Goal: Check status: Check status

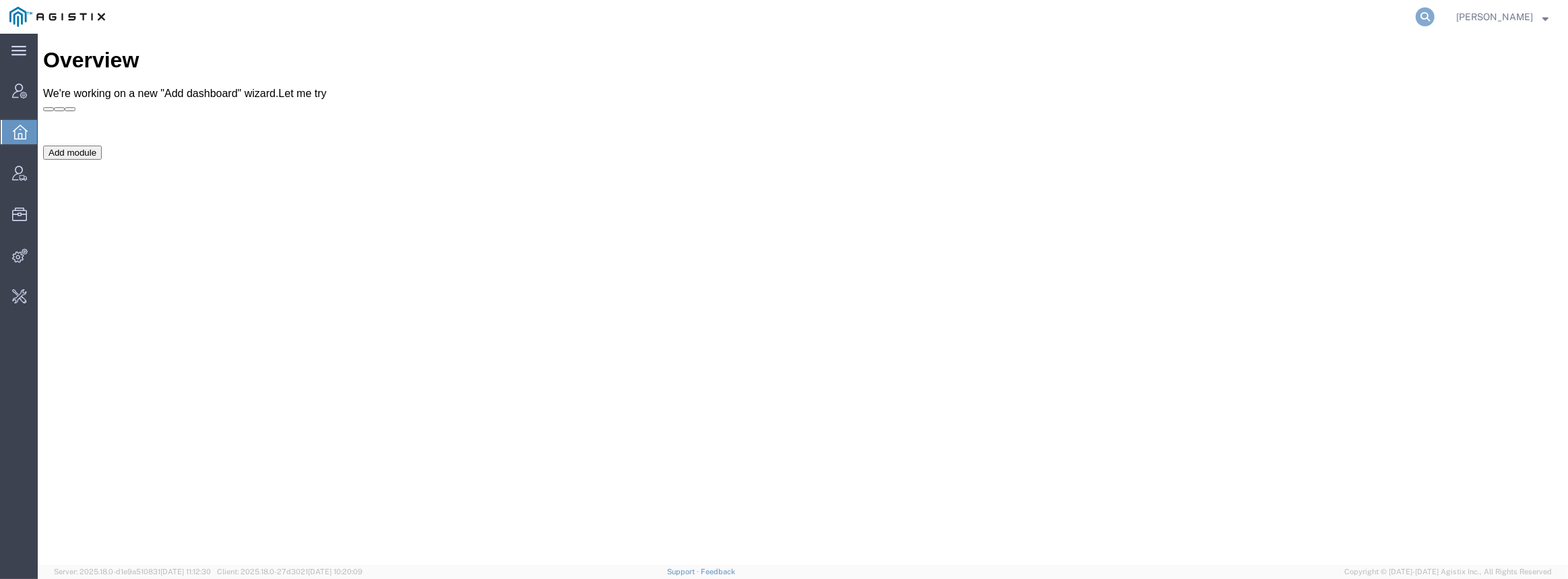
click at [1428, 13] on icon at bounding box center [1425, 17] width 19 height 19
paste input "53561839"
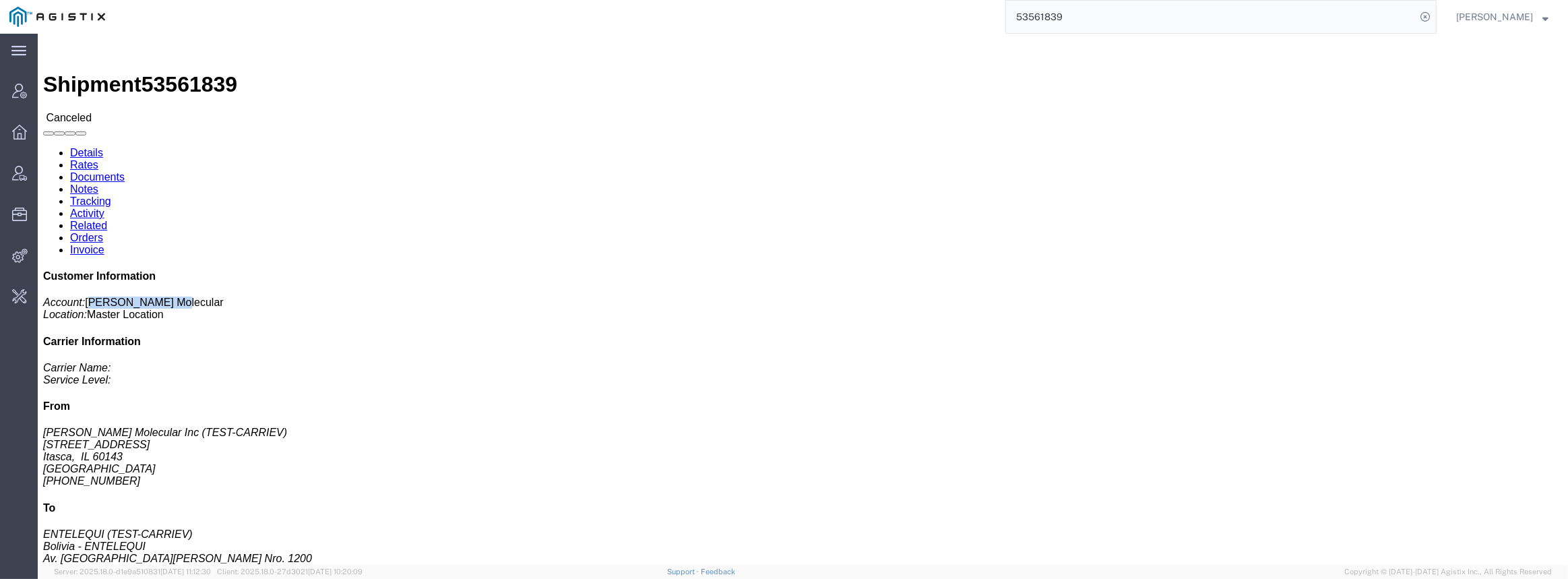
click div "Customer Information Account: [PERSON_NAME] Molecular Location: Master Location…"
drag, startPoint x: 1374, startPoint y: 436, endPoint x: 1328, endPoint y: 426, distance: 47.1
click p "Reference: 619226533 Ship Date: [DATE] Mode: Creator: Agistix Services Creator:…"
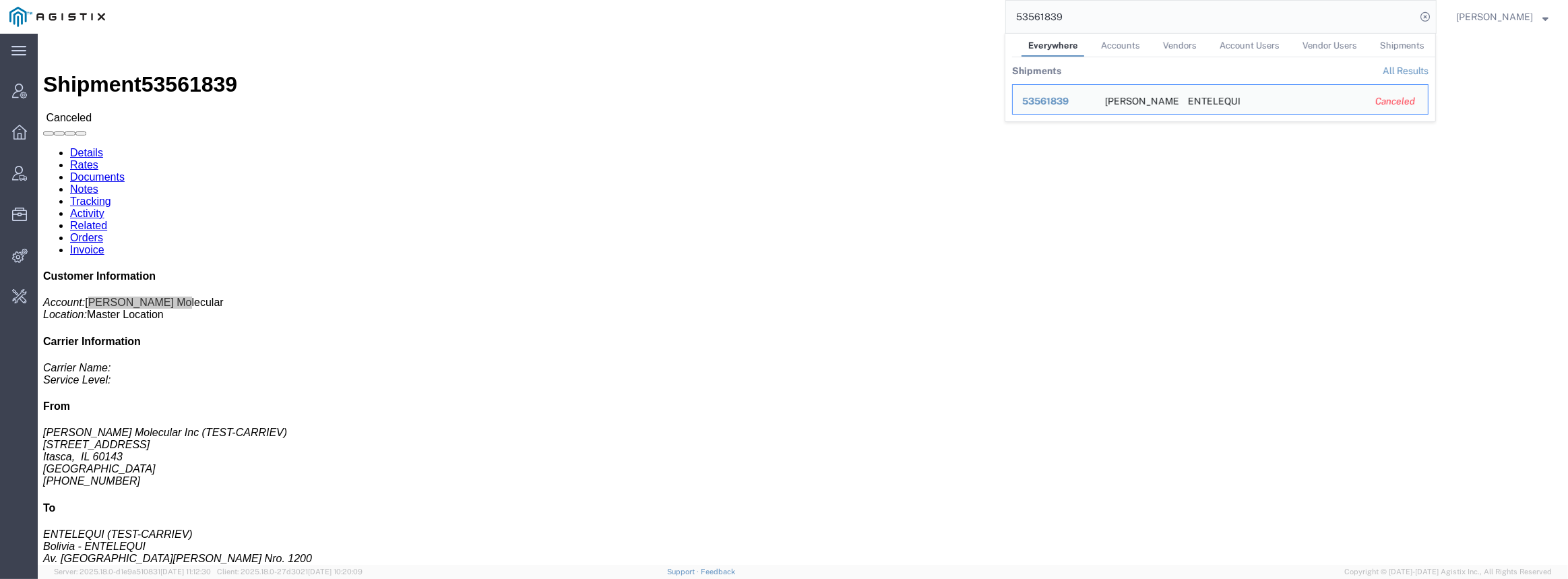
drag, startPoint x: 1171, startPoint y: 11, endPoint x: 946, endPoint y: 0, distance: 225.3
click at [947, 1] on div "53561839 Everywhere Accounts Vendors Account Users Vendor Users Shipments Shipm…" at bounding box center [775, 17] width 1322 height 34
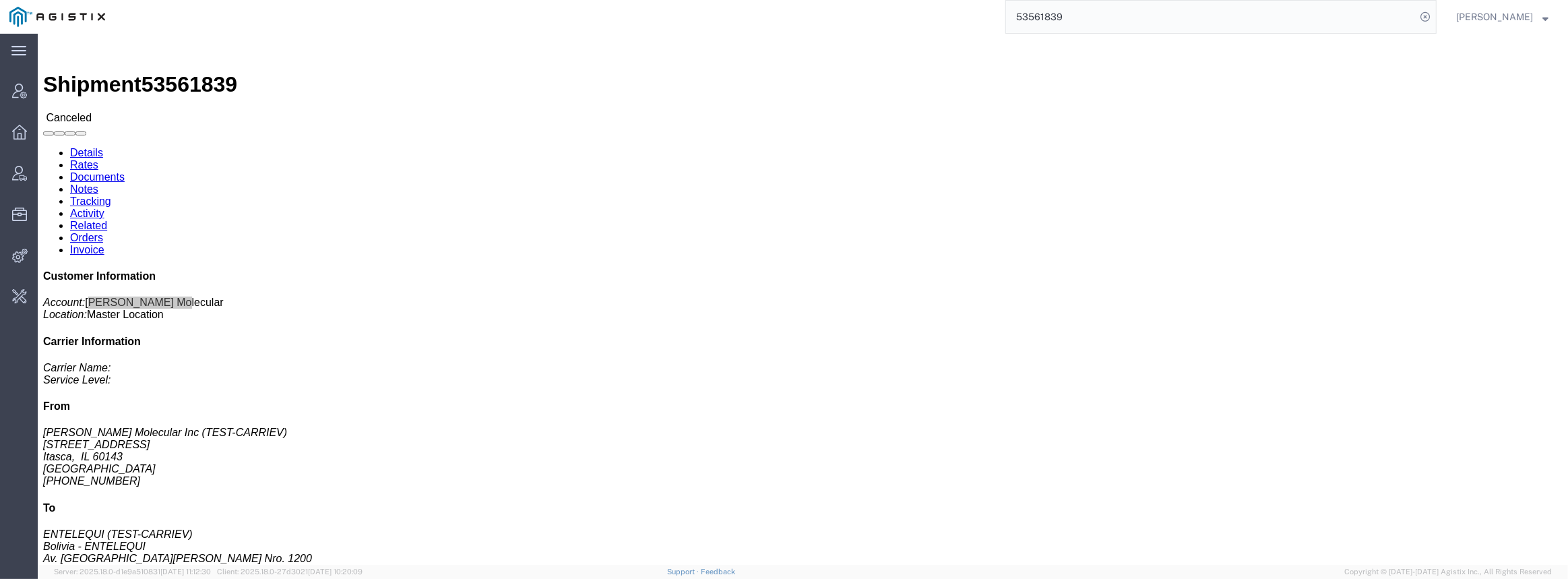
paste input "48566322"
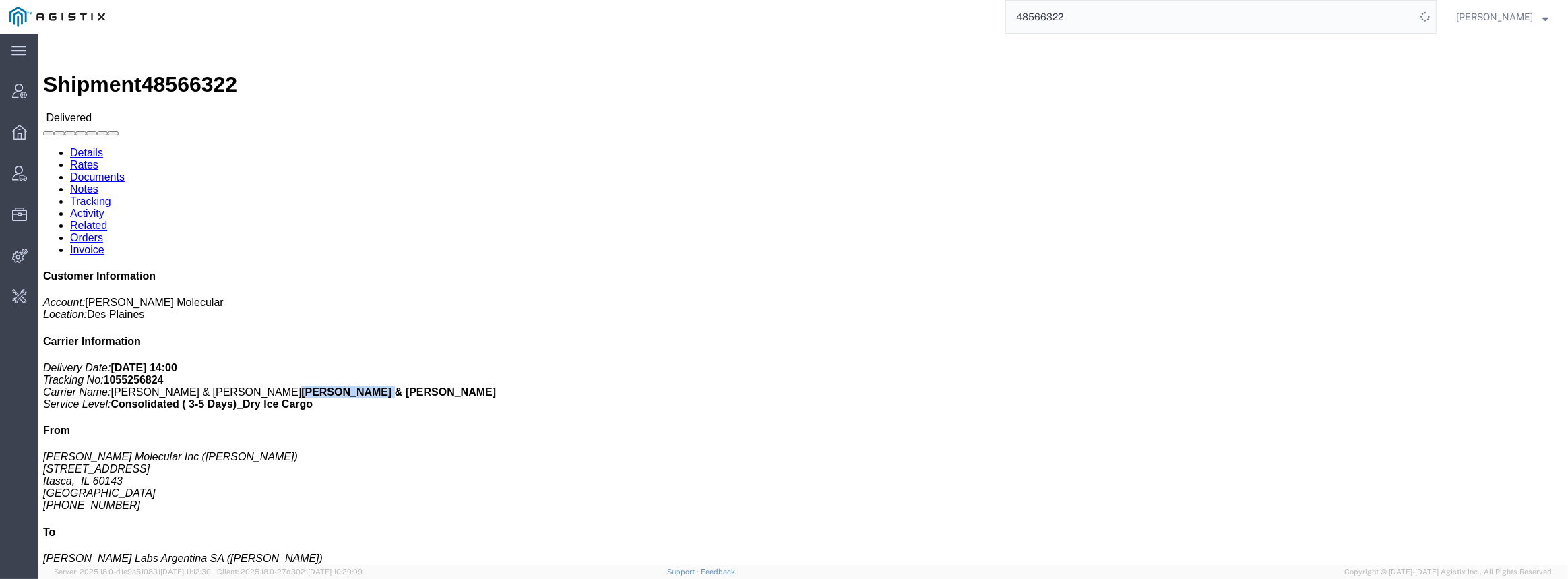
drag, startPoint x: 1415, startPoint y: 200, endPoint x: 1338, endPoint y: 202, distance: 77.0
click p "Delivery Date: [DATE] 14:00 Tracking No: 1055256824 Carrier Name: [PERSON_NAME]…"
drag, startPoint x: 1386, startPoint y: 186, endPoint x: 1334, endPoint y: 188, distance: 52.0
click p "Delivery Date: [DATE] 14:00 Tracking No: 1055256824 Carrier Name: [PERSON_NAME]…"
drag, startPoint x: 185, startPoint y: 13, endPoint x: 116, endPoint y: 20, distance: 69.4
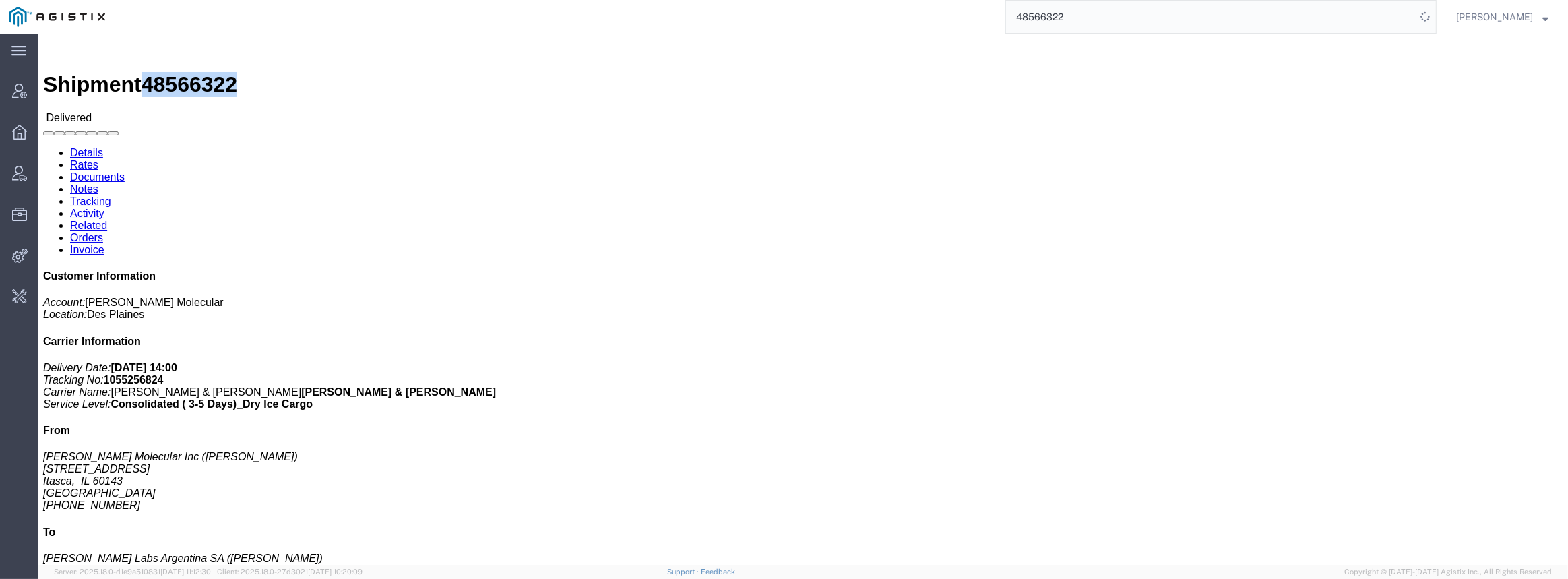
click div "Shipment 48566322 Delivered"
copy span "48566322"
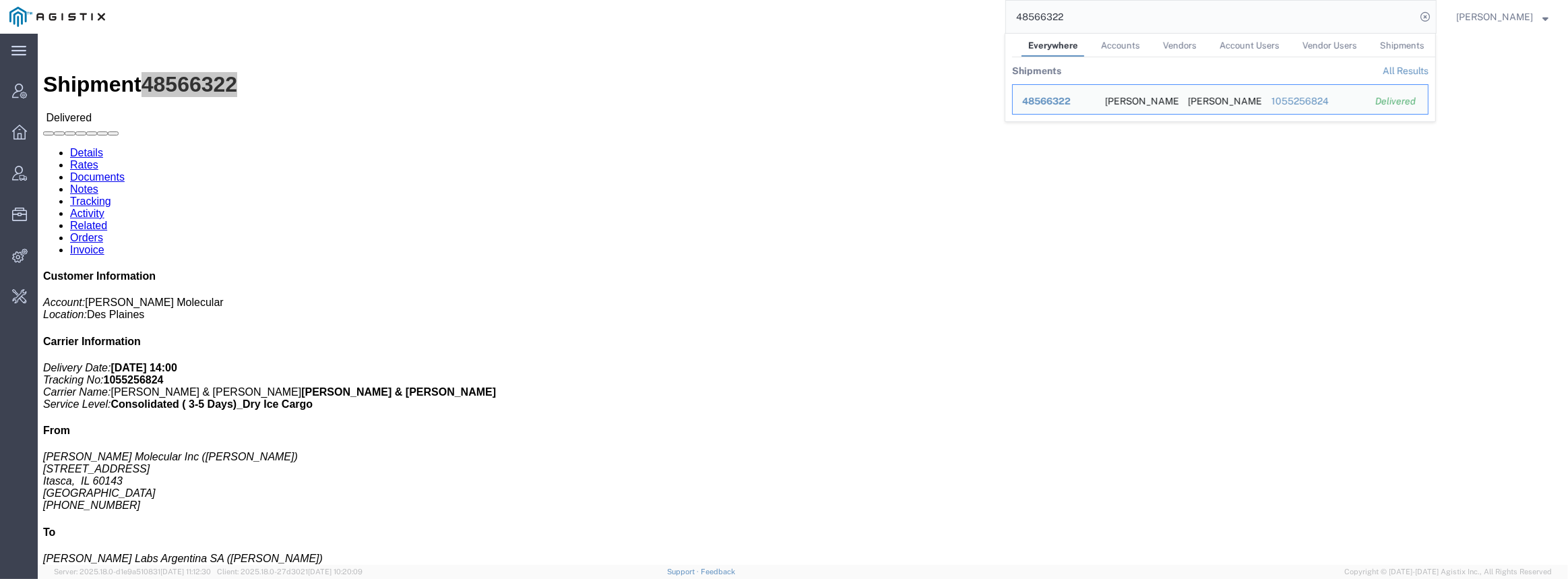
drag, startPoint x: 1117, startPoint y: 11, endPoint x: 929, endPoint y: 15, distance: 188.0
click at [935, 10] on div "48566322 Everywhere Accounts Vendors Account Users Vendor Users Shipments Shipm…" at bounding box center [775, 17] width 1322 height 34
paste input "5670049"
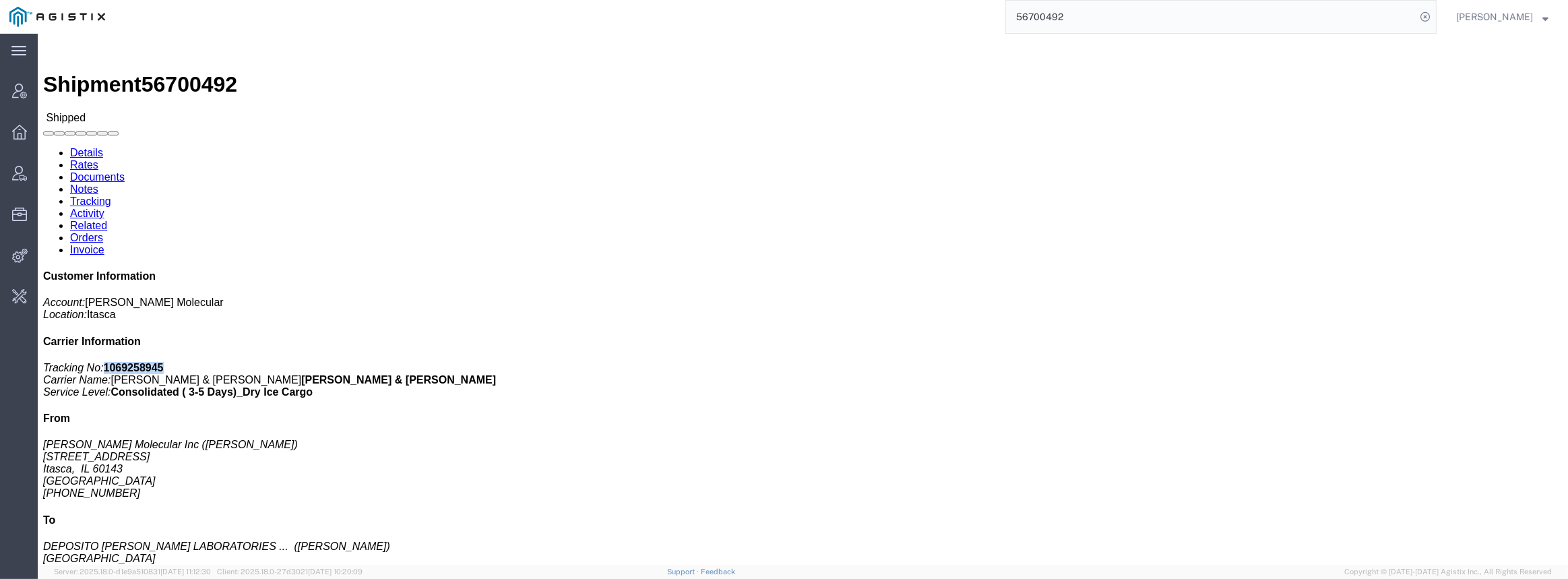
drag, startPoint x: 1390, startPoint y: 171, endPoint x: 1330, endPoint y: 171, distance: 60.0
click p "Tracking No: 1069258945 Carrier Name: [PERSON_NAME] & [PERSON_NAME] [PERSON_NAM…"
copy b "1069258945"
click link "Activity"
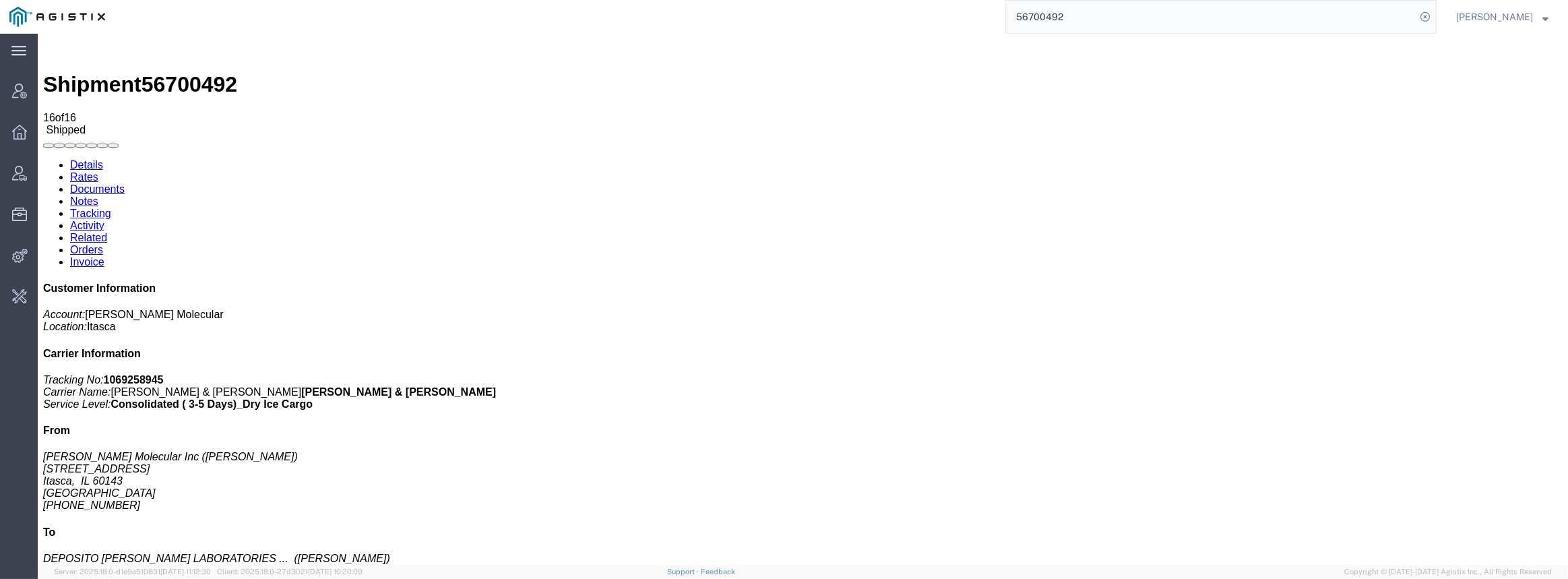
click at [97, 159] on link "Details" at bounding box center [86, 165] width 33 height 11
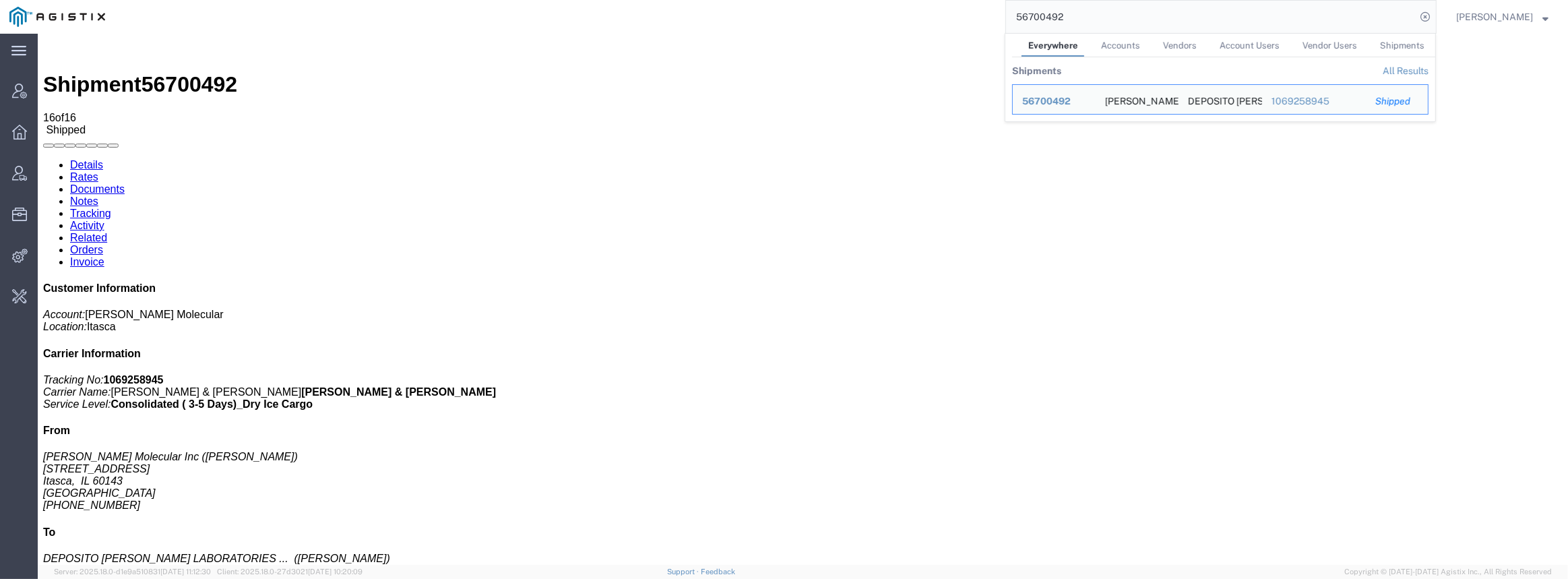
drag, startPoint x: 1103, startPoint y: 12, endPoint x: 937, endPoint y: 1, distance: 166.4
click at [949, 10] on div "56700492 Everywhere Accounts Vendors Account Users Vendor Users Shipments Shipm…" at bounding box center [775, 17] width 1322 height 34
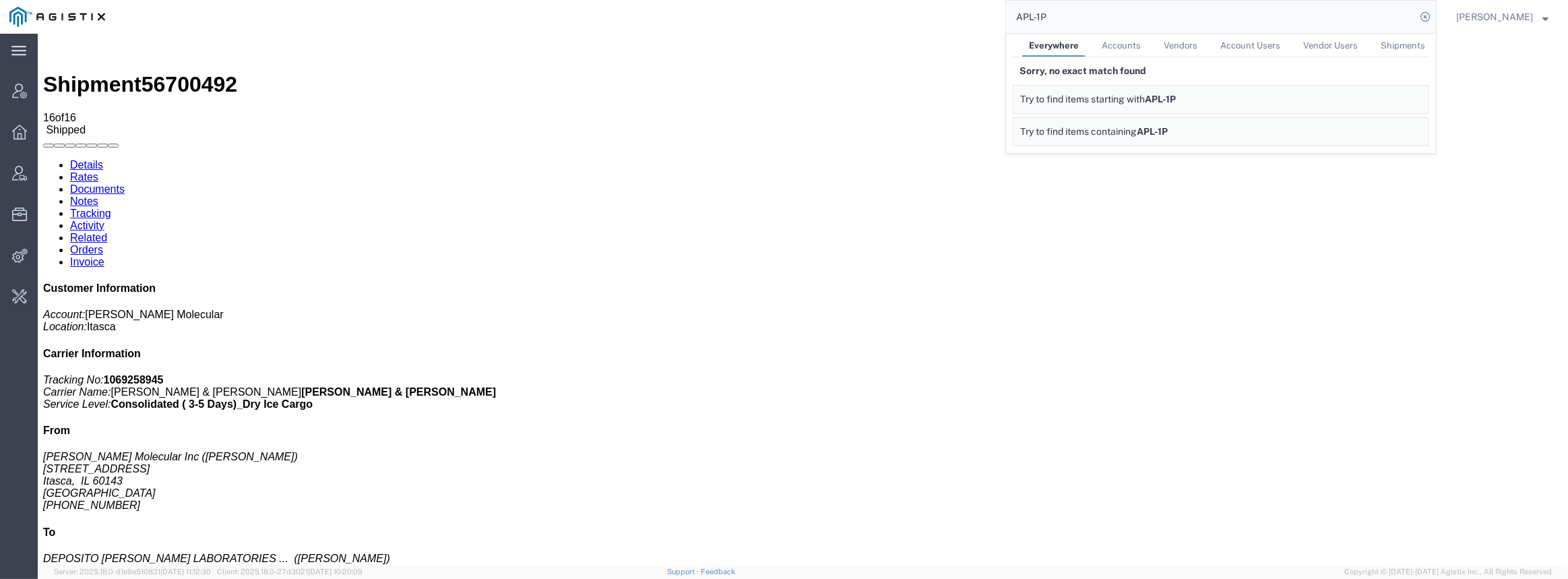
click p "Customer Ref: 620655313 Quote Number: 1069258945 Job Number: A2A Customer Ref: …"
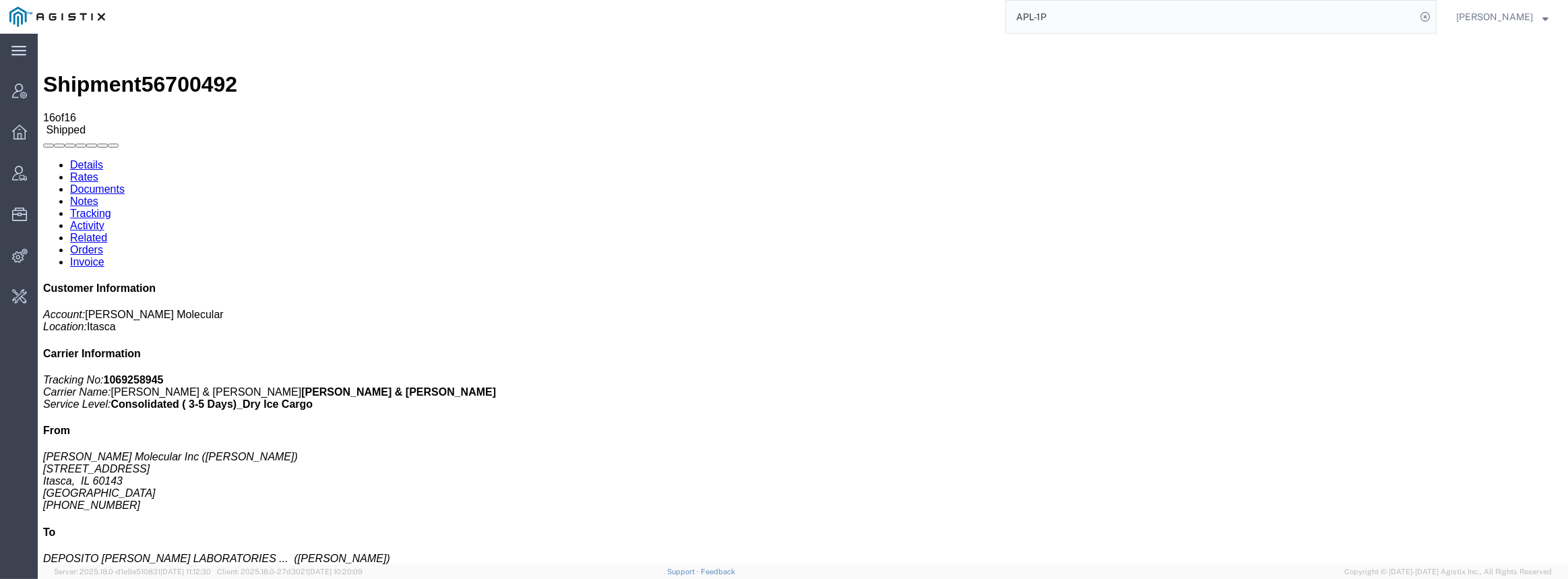
drag, startPoint x: 1004, startPoint y: 15, endPoint x: 964, endPoint y: 15, distance: 40.0
click at [967, 18] on div "APL-1P" at bounding box center [775, 17] width 1322 height 34
paste input "2P_1"
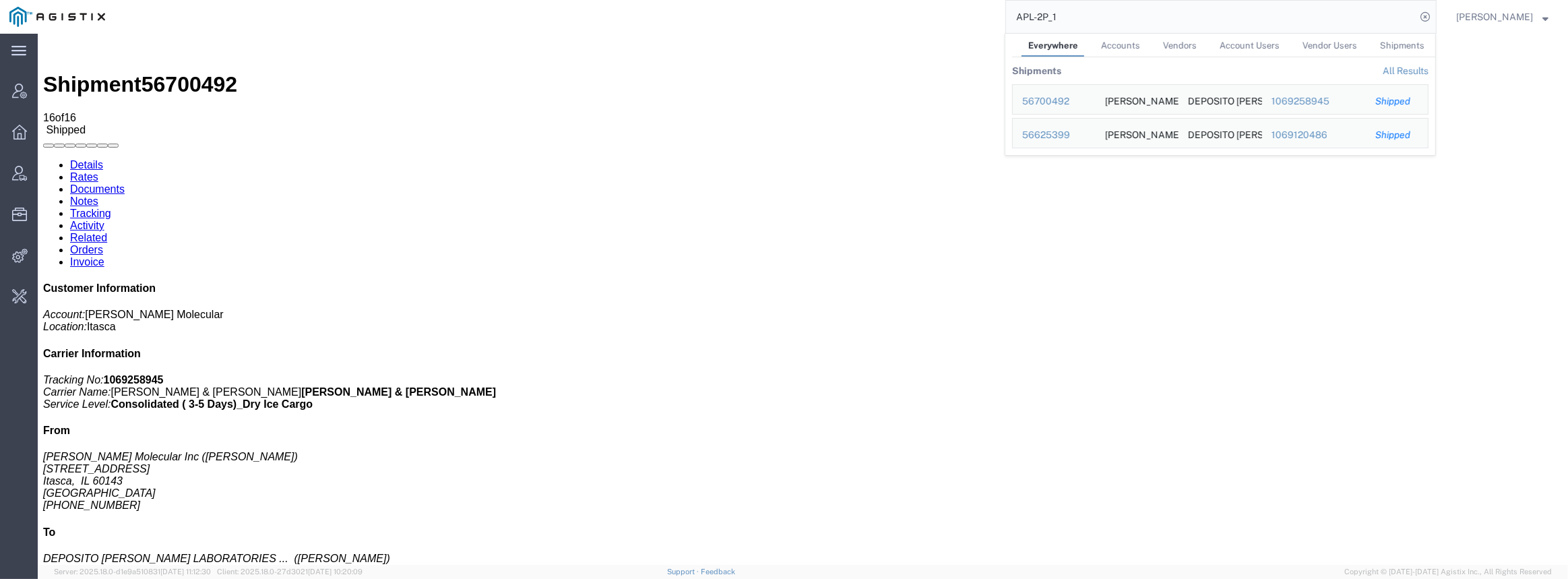
click div "Ship From [PERSON_NAME] Molecular Inc ([PERSON_NAME]) [STREET_ADDRESS] [PHONE_N…"
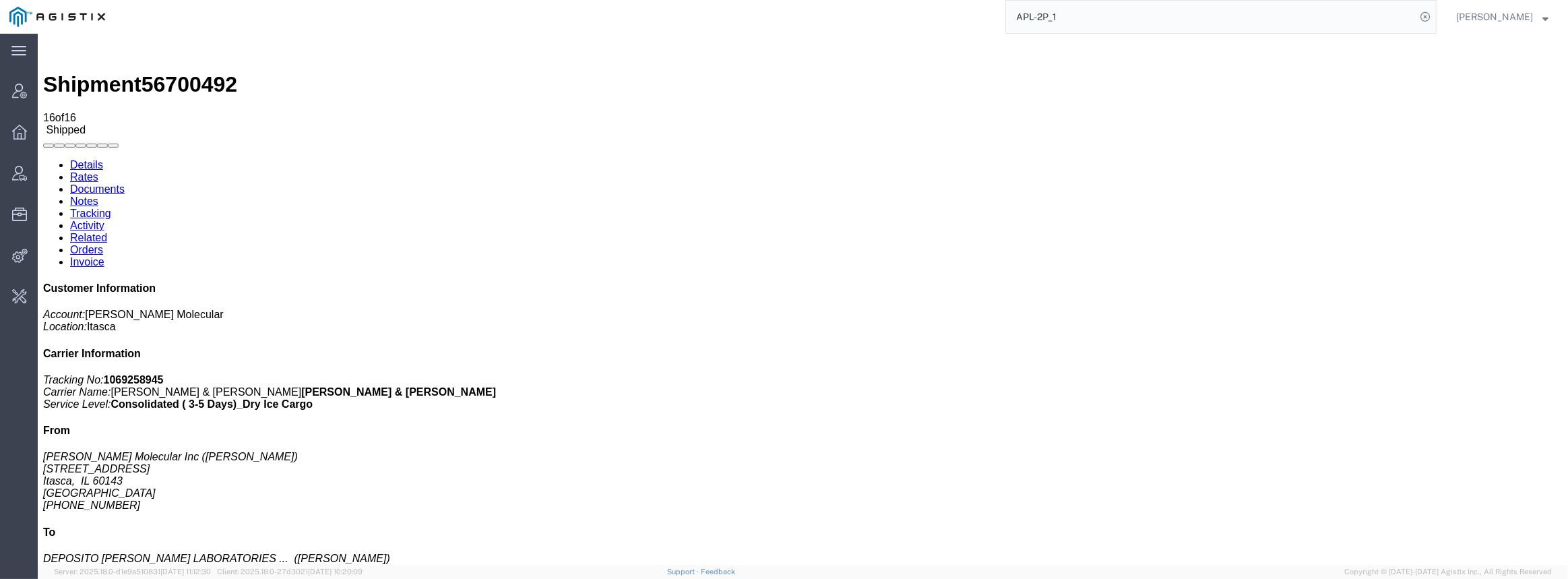
scroll to position [79, 0]
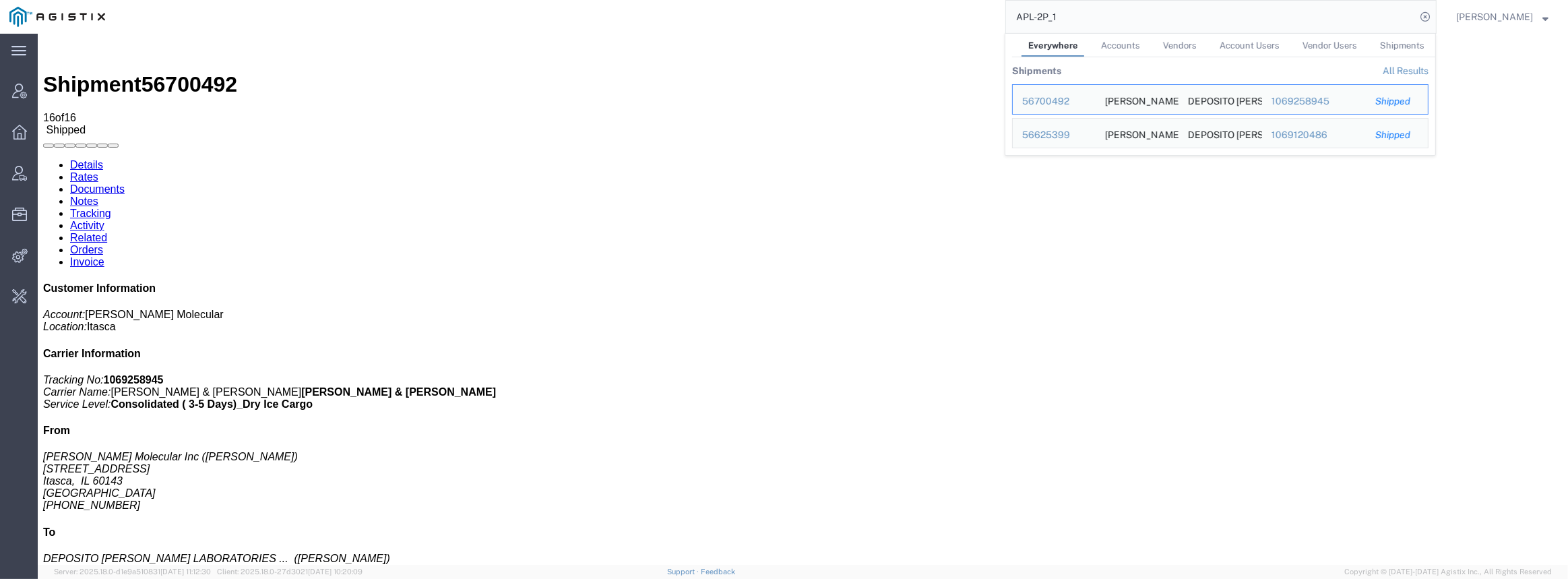
drag, startPoint x: 1133, startPoint y: 8, endPoint x: 855, endPoint y: 17, distance: 278.1
click at [875, 22] on div "APL-2P_1 Everywhere Accounts Vendors Account Users Vendor Users Shipments Shipm…" at bounding box center [775, 17] width 1322 height 34
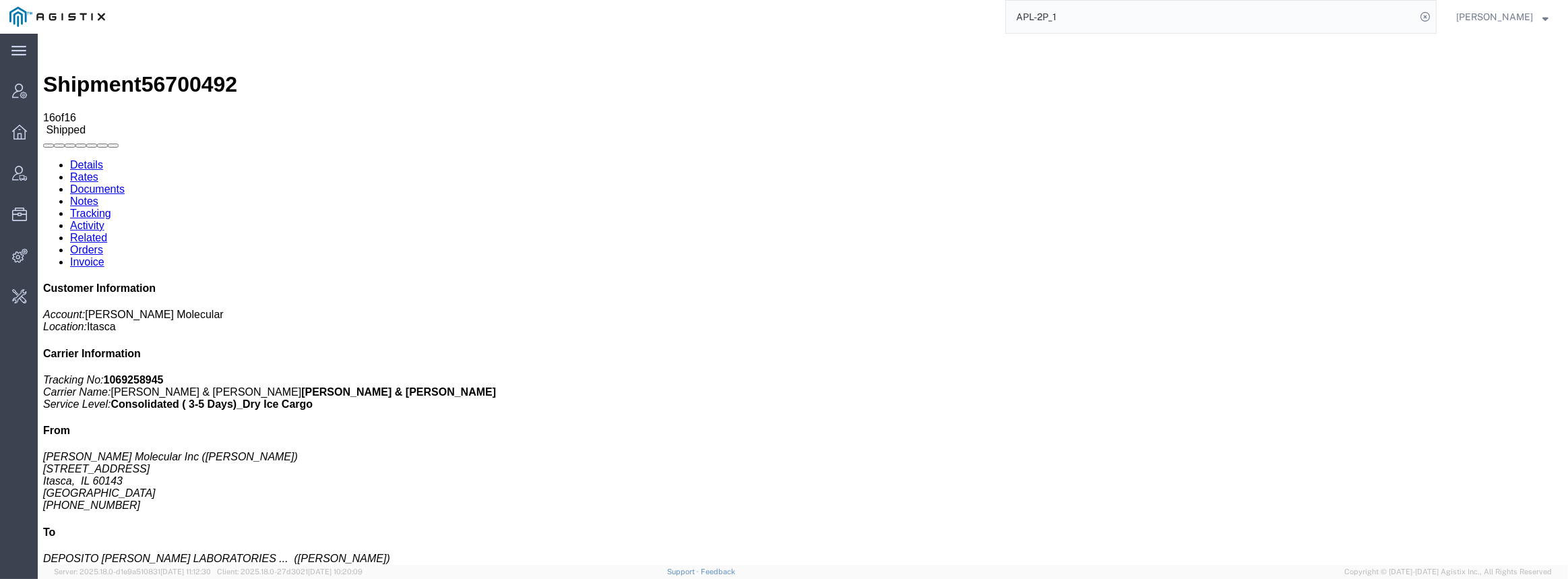
paste input "search"
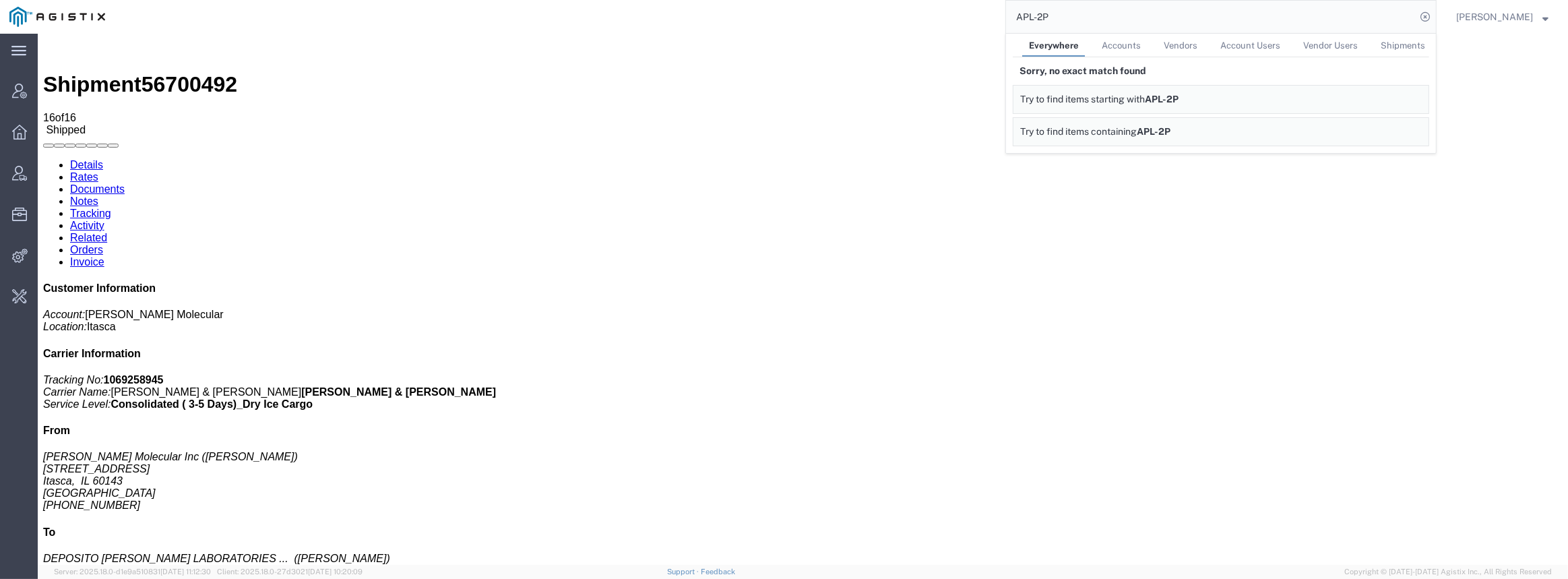
drag, startPoint x: 1094, startPoint y: 20, endPoint x: 967, endPoint y: 13, distance: 127.2
click at [970, 13] on div "APL-2P Everywhere Accounts Vendors Account Users Vendor Users Shipments Sorry, …" at bounding box center [775, 17] width 1322 height 34
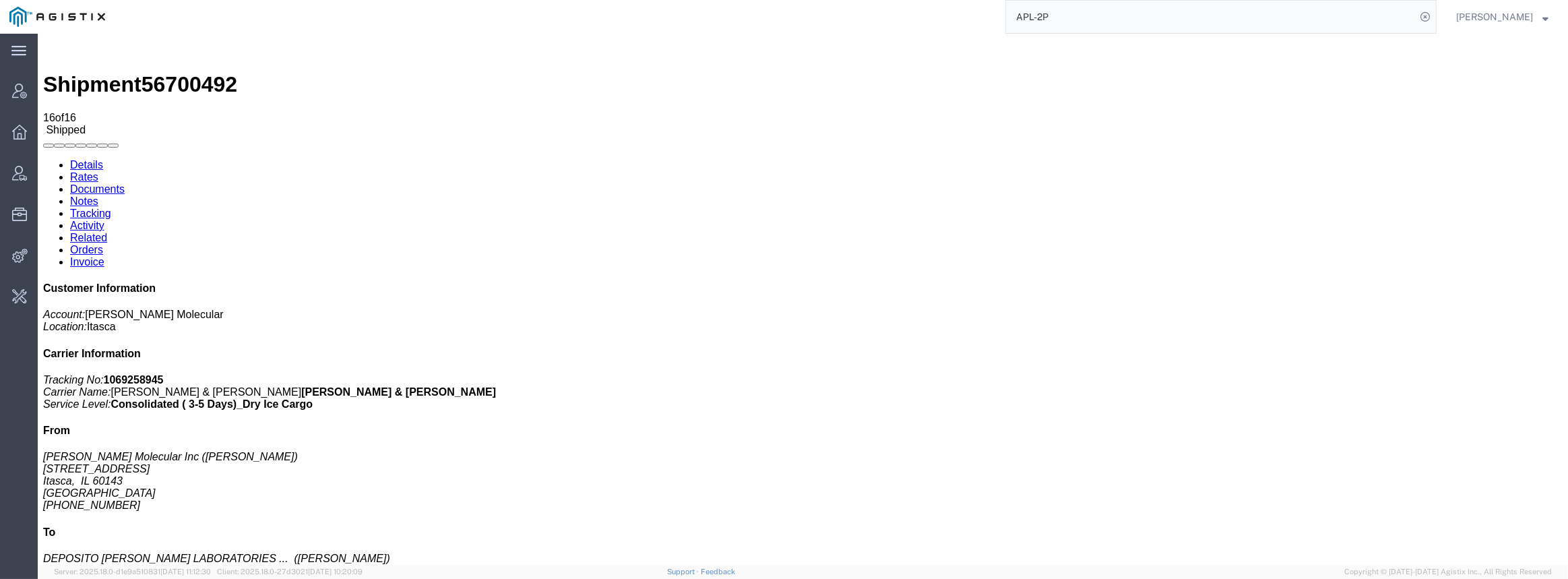
paste input "619226533"
type input "619226533"
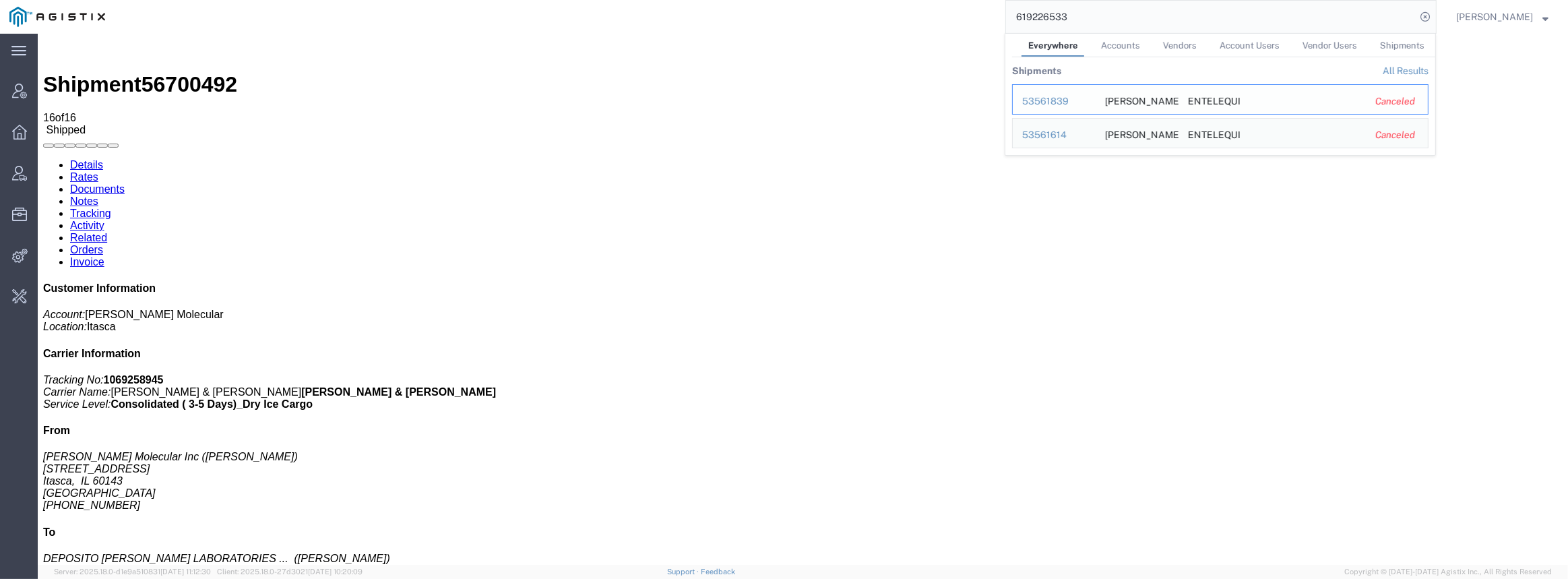
click at [1059, 101] on div "53561839" at bounding box center [1054, 101] width 64 height 14
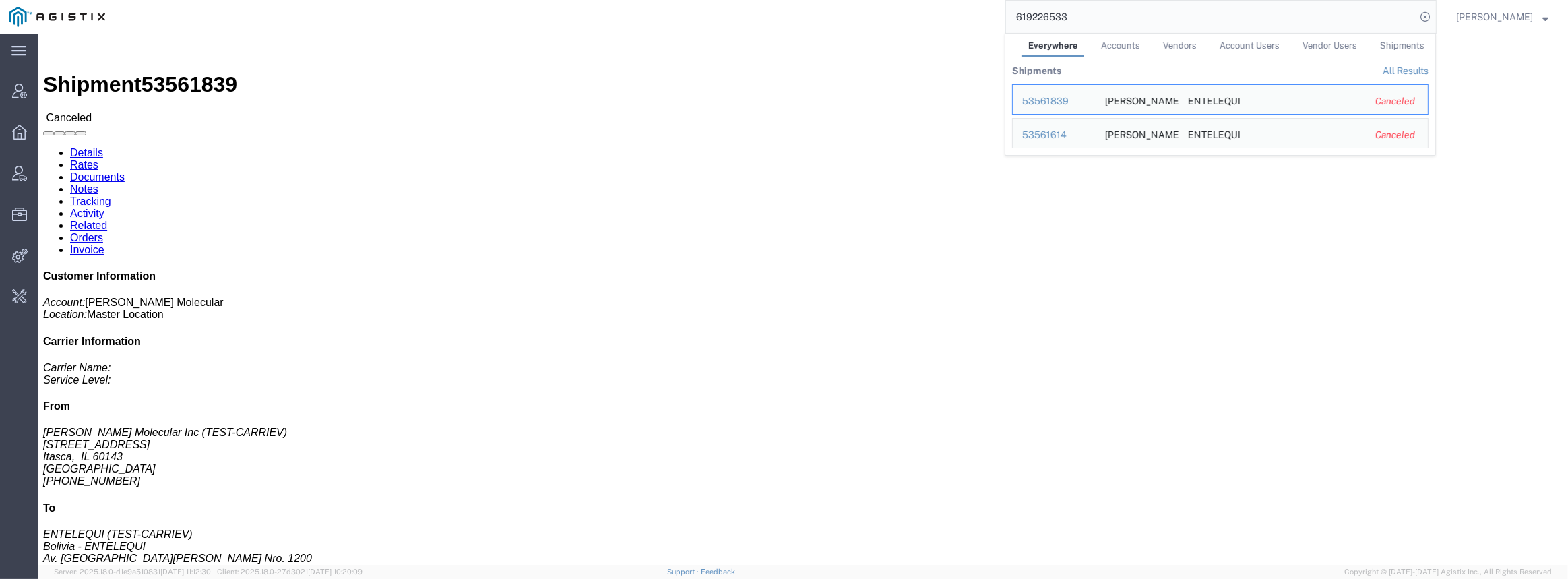
drag, startPoint x: 1110, startPoint y: 16, endPoint x: 968, endPoint y: 32, distance: 142.9
click at [969, 33] on div "619226533 Everywhere Accounts Vendors Account Users Vendor Users Shipments Ship…" at bounding box center [775, 17] width 1322 height 34
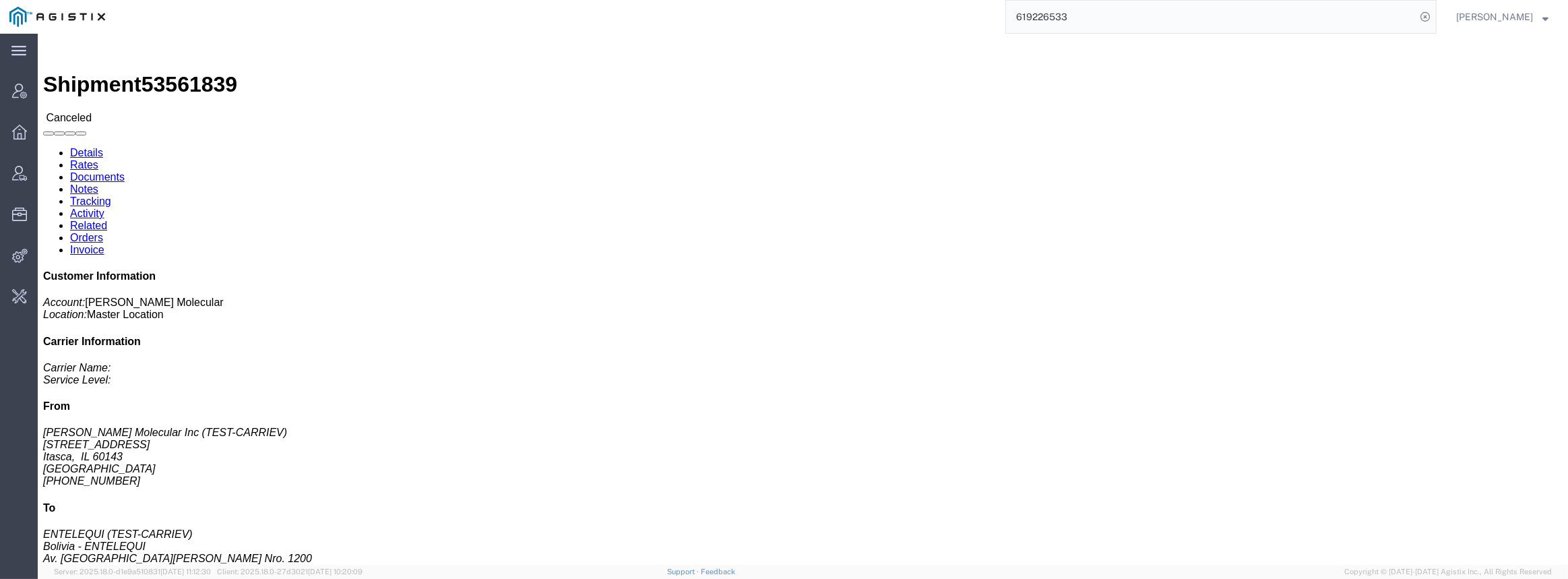
click at [1098, 8] on input "619226533" at bounding box center [1210, 17] width 409 height 33
click at [1098, 13] on input "619226533" at bounding box center [1210, 17] width 409 height 33
click at [1100, 20] on input "619226533" at bounding box center [1210, 17] width 409 height 33
click at [1093, 18] on input "619226533" at bounding box center [1210, 17] width 409 height 33
drag, startPoint x: 1441, startPoint y: 17, endPoint x: 1309, endPoint y: 23, distance: 132.1
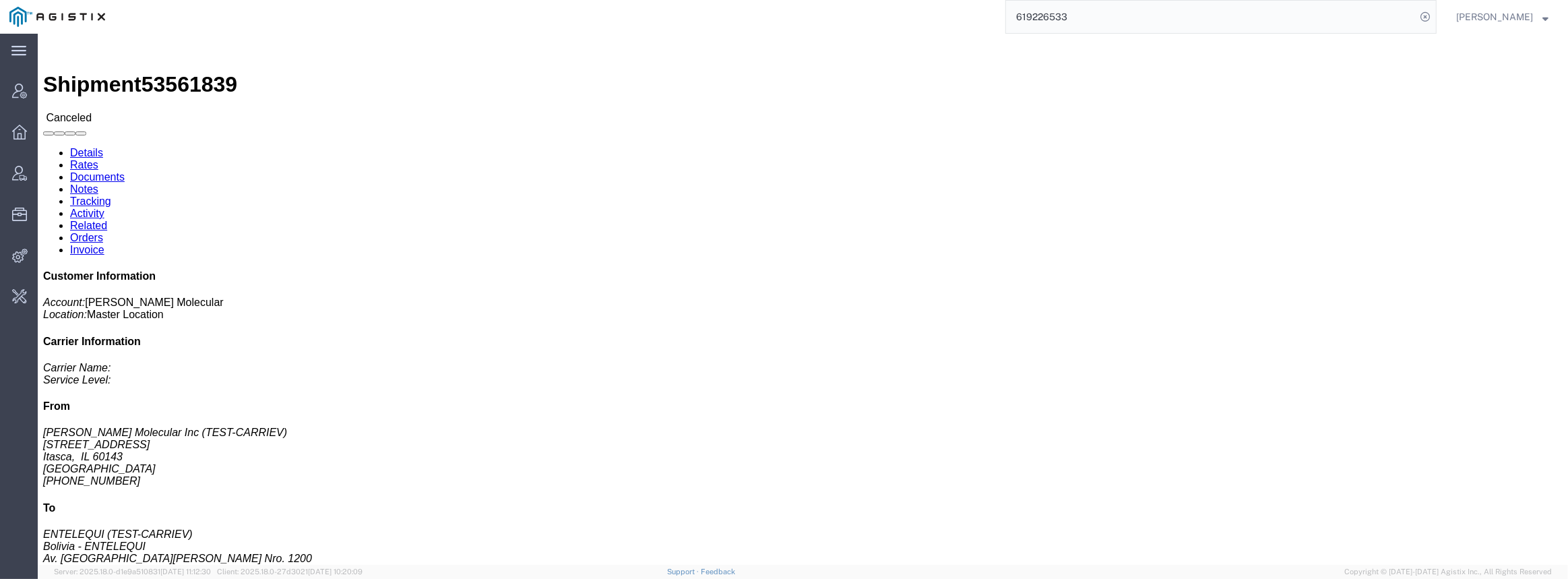
click at [1434, 17] on icon at bounding box center [1425, 17] width 19 height 19
click at [1280, 25] on agx-global-search at bounding box center [1220, 17] width 431 height 34
click at [1434, 13] on icon at bounding box center [1425, 17] width 19 height 19
paste input "619226533"
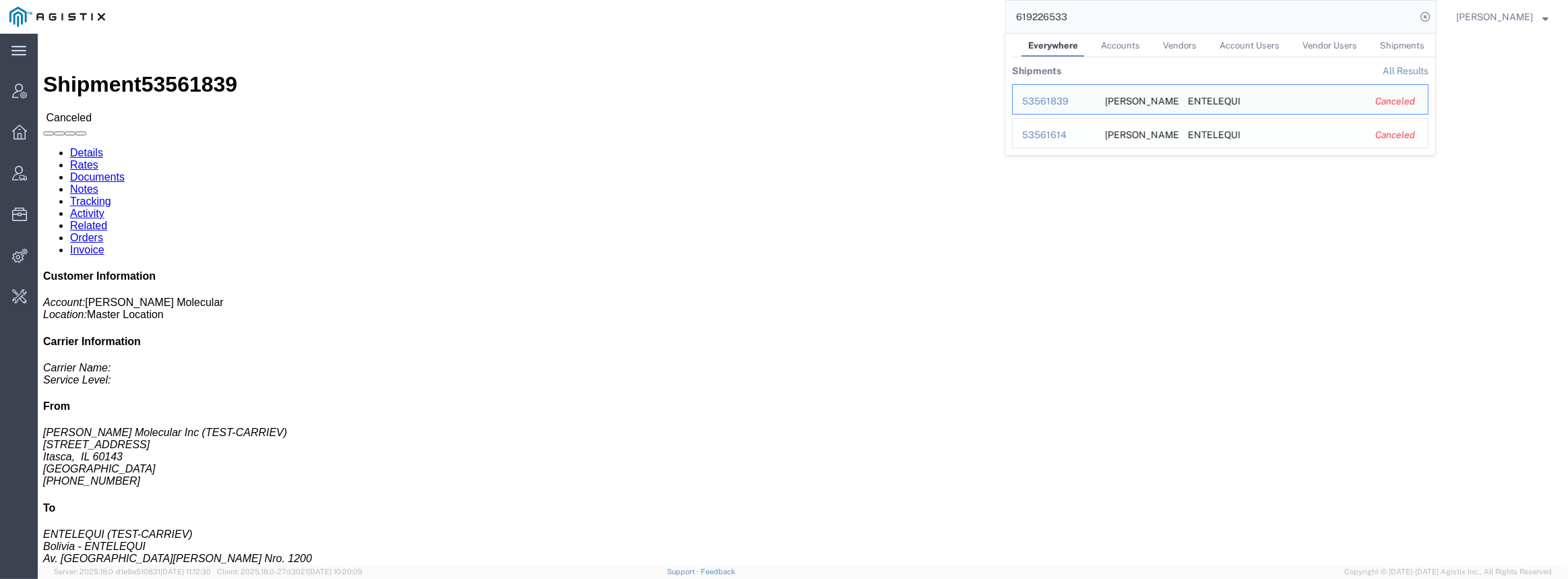
click at [1067, 131] on div "53561614" at bounding box center [1054, 135] width 64 height 14
drag, startPoint x: 1115, startPoint y: 19, endPoint x: 982, endPoint y: 13, distance: 133.1
click at [983, 13] on div "619226533 Everywhere Accounts Vendors Account Users Vendor Users Shipments Ship…" at bounding box center [775, 17] width 1322 height 34
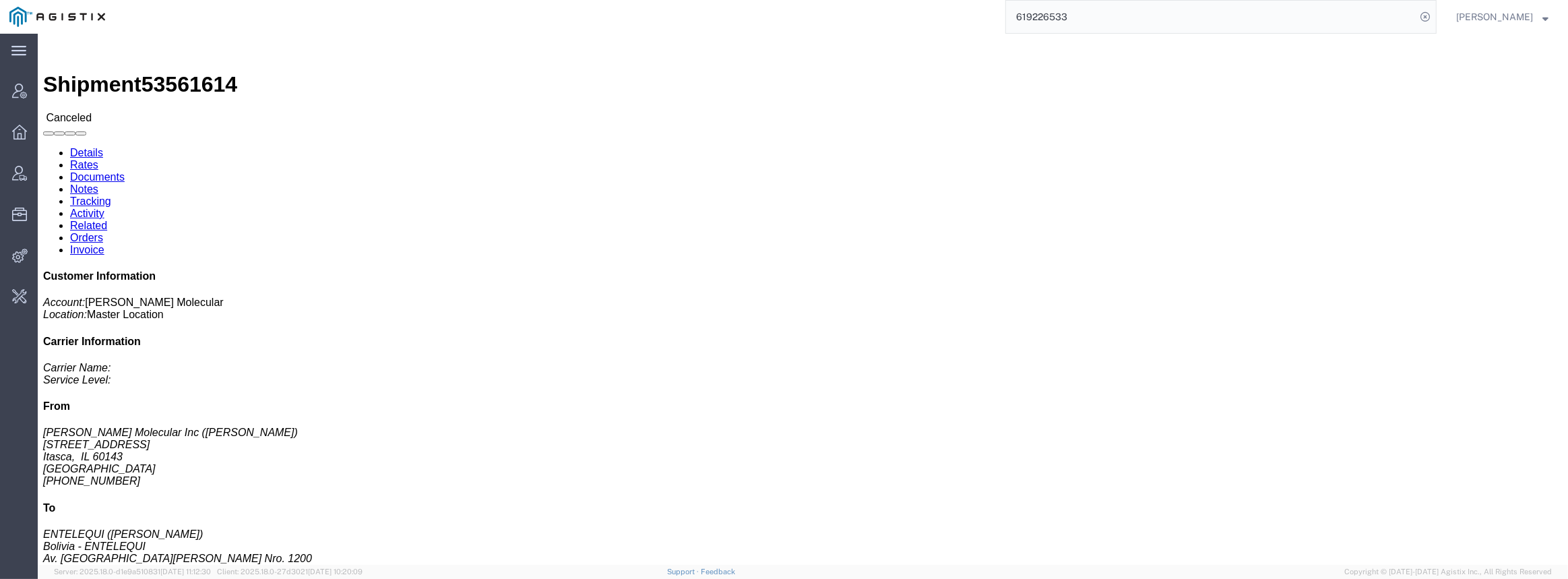
paste input "56622331"
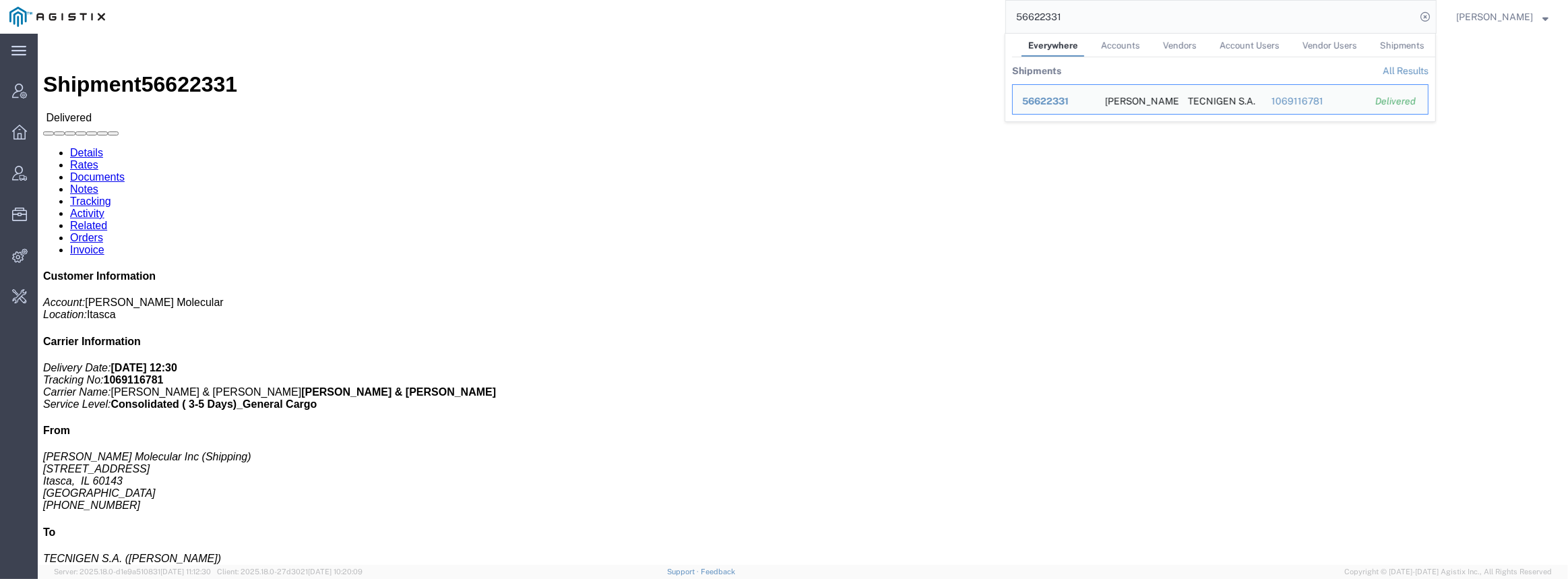
drag, startPoint x: 1169, startPoint y: 19, endPoint x: 1006, endPoint y: 22, distance: 163.0
click at [1013, 24] on div "56622331 Everywhere Accounts Vendors Account Users Vendor Users Shipments Shipm…" at bounding box center [775, 17] width 1322 height 34
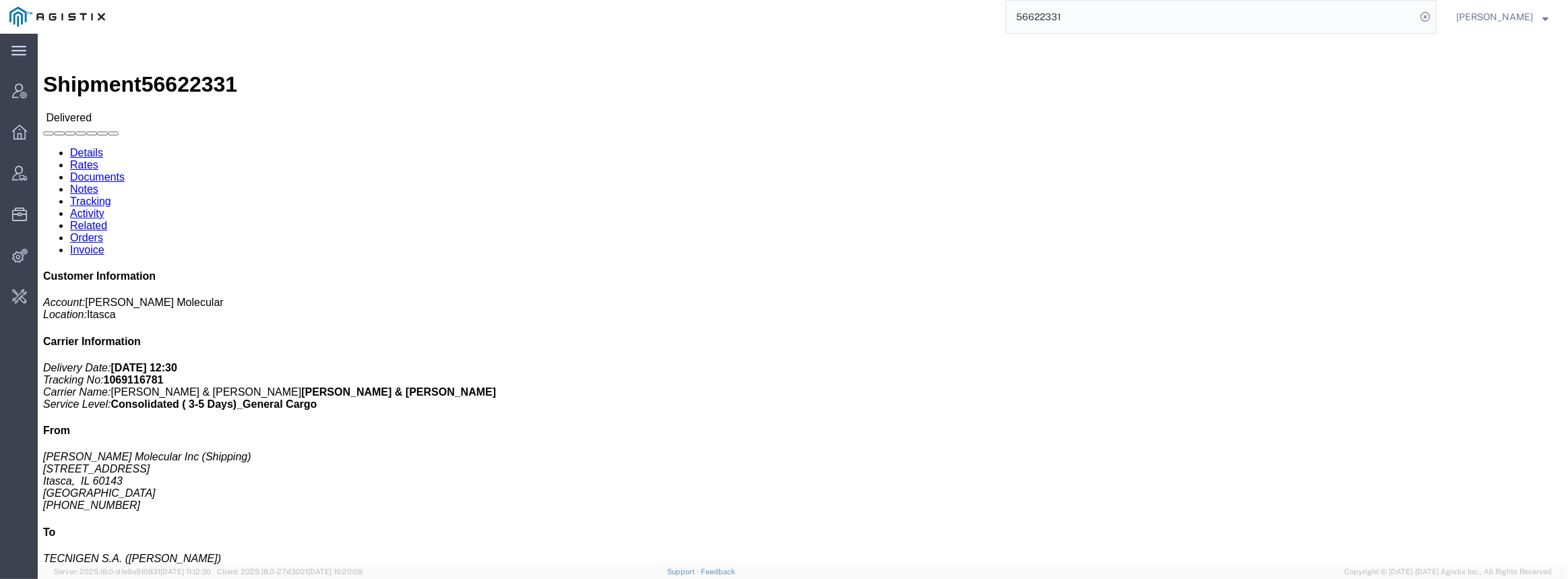
paste input "620631690"
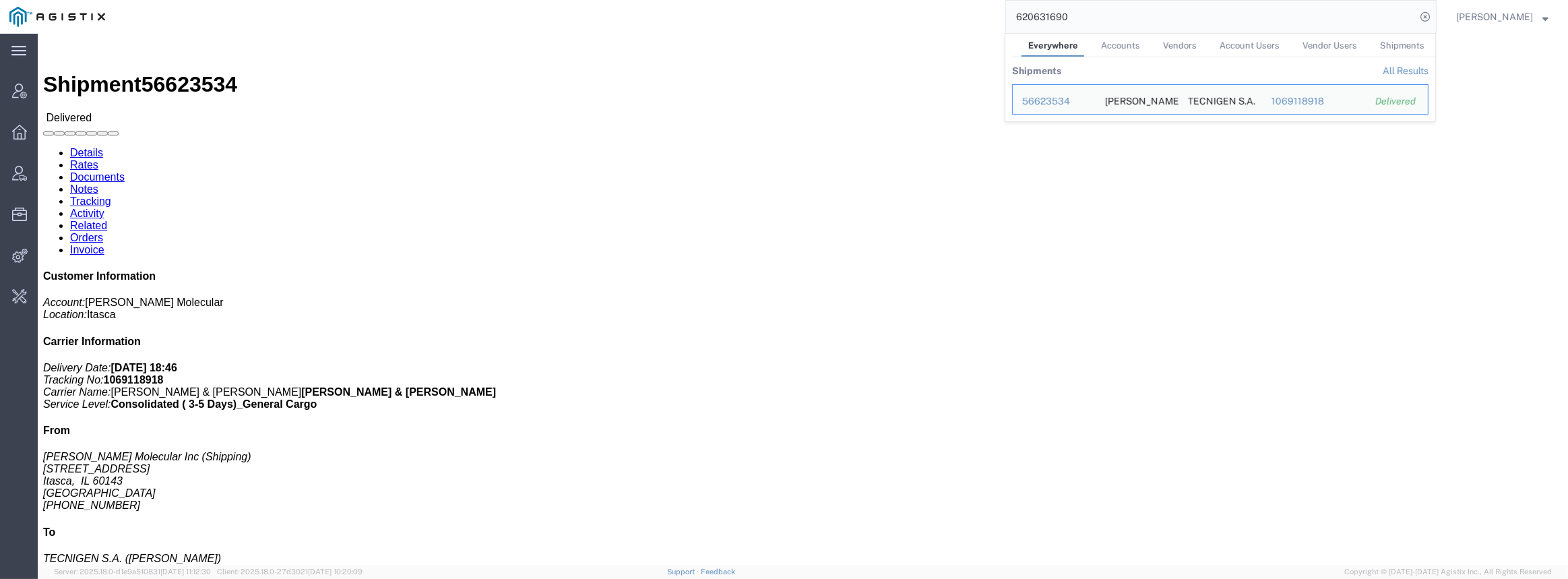
drag, startPoint x: 1017, startPoint y: 21, endPoint x: 901, endPoint y: 29, distance: 116.3
click at [910, 27] on div "620631690 Everywhere Accounts Vendors Account Users Vendor Users Shipments Ship…" at bounding box center [775, 17] width 1322 height 34
paste input "56701215"
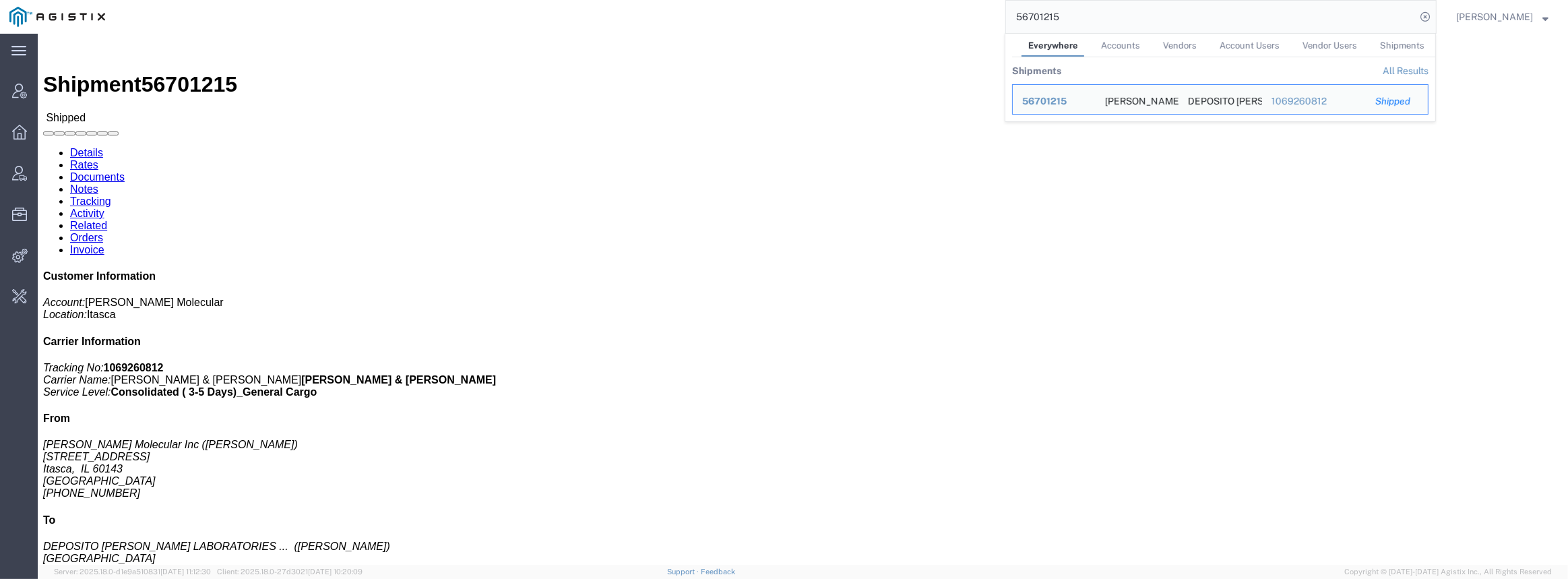
drag, startPoint x: 990, startPoint y: 18, endPoint x: 954, endPoint y: 13, distance: 36.3
click at [960, 11] on div "56701215 Everywhere Accounts Vendors Account Users Vendor Users Shipments Shipm…" at bounding box center [775, 17] width 1322 height 34
paste input "4959"
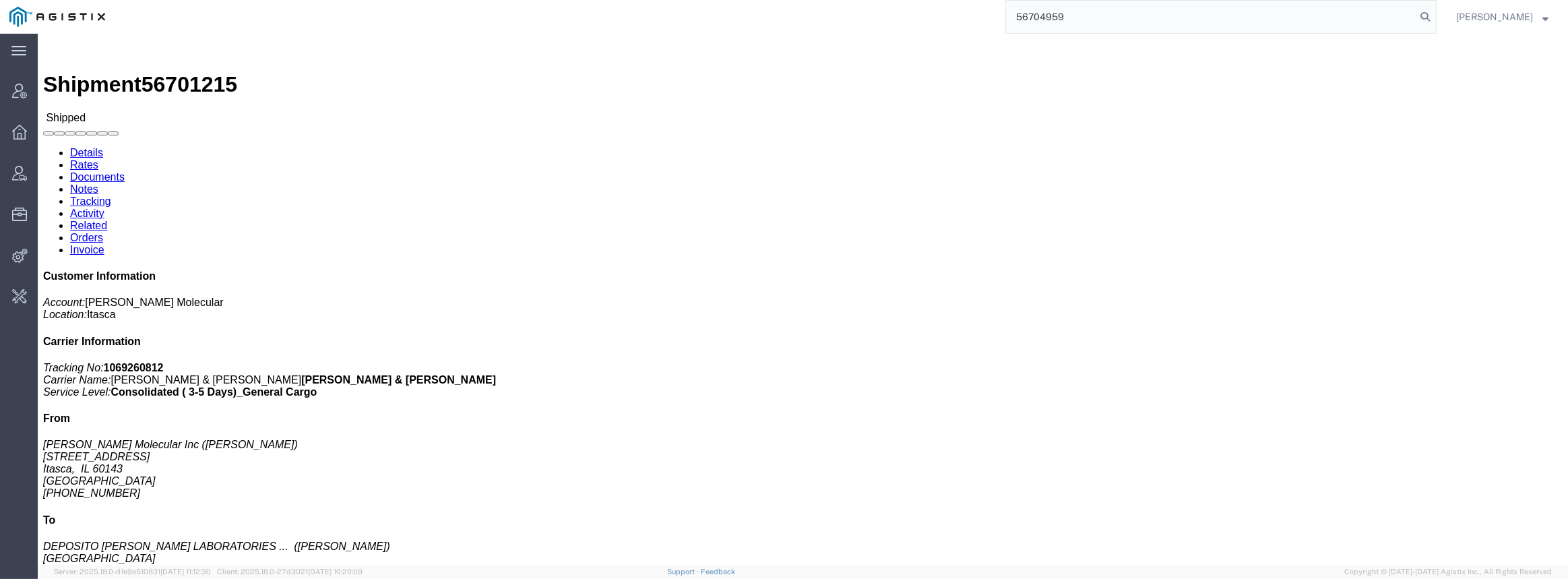
type input "56704959"
